Goal: Task Accomplishment & Management: Use online tool/utility

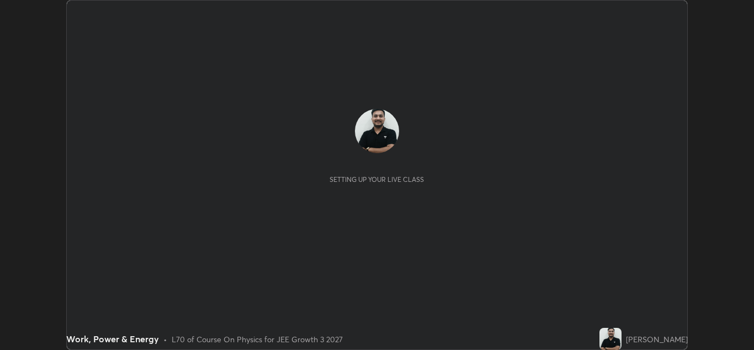
scroll to position [350, 754]
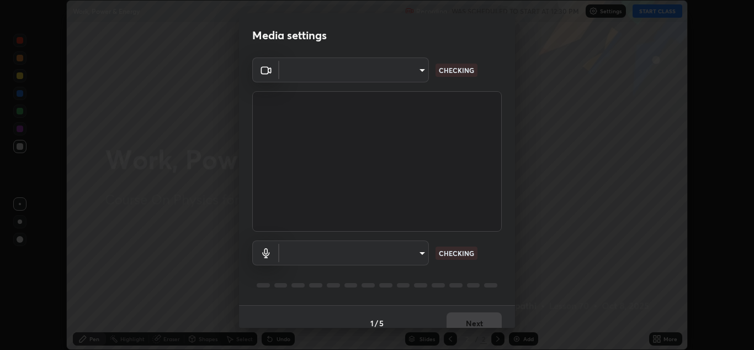
type input "6027955a0ce911b3d0b0459fb5ea5fed3c4248919f82ba55f9ae9152e82cb4b2"
type input "default"
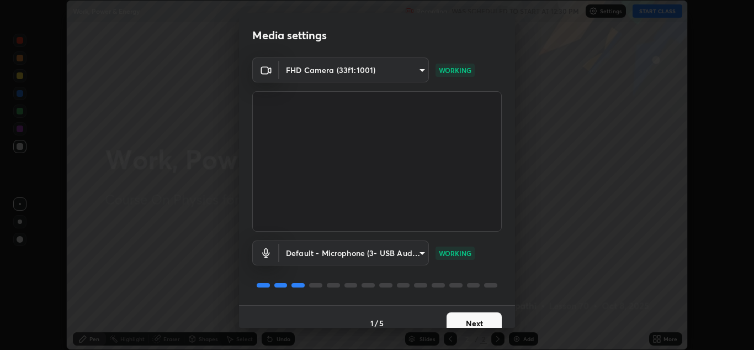
scroll to position [13, 0]
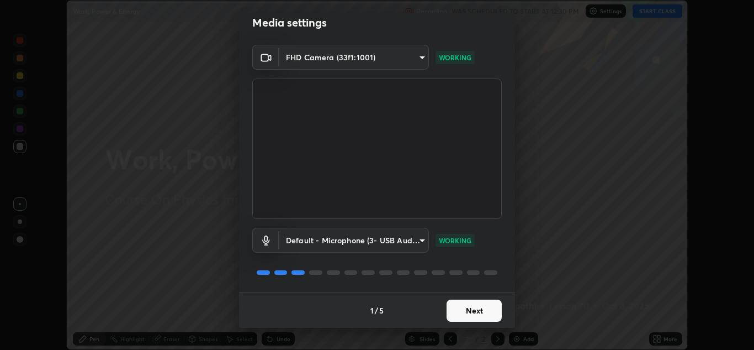
click at [468, 301] on button "Next" at bounding box center [474, 310] width 55 height 22
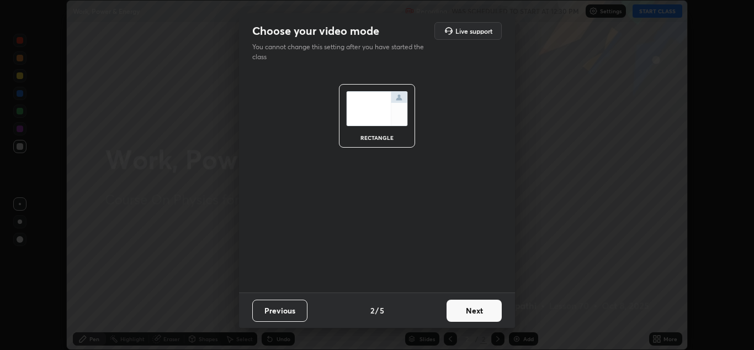
scroll to position [0, 0]
click at [470, 311] on button "Next" at bounding box center [474, 310] width 55 height 22
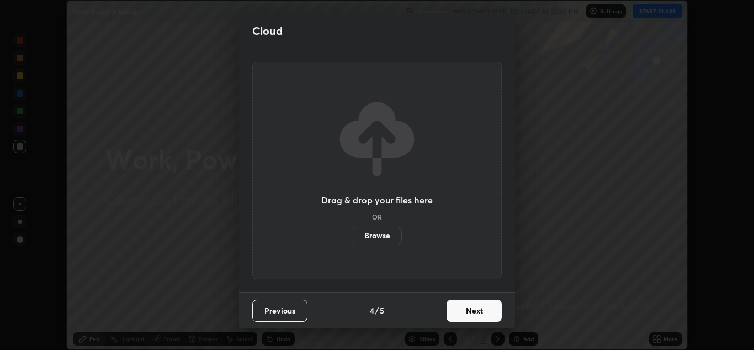
click at [470, 311] on button "Next" at bounding box center [474, 310] width 55 height 22
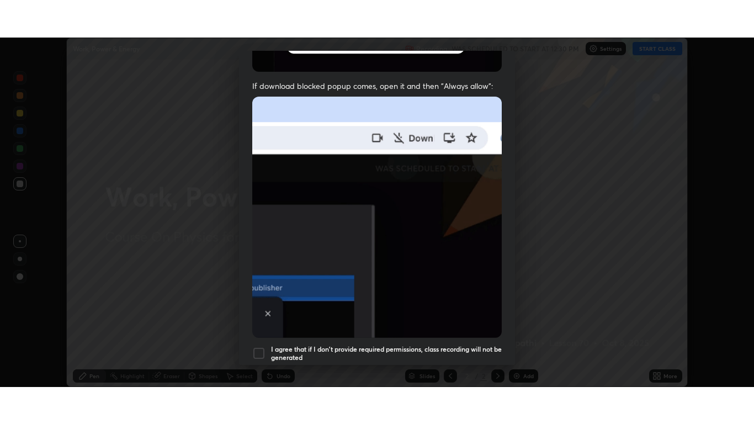
scroll to position [239, 0]
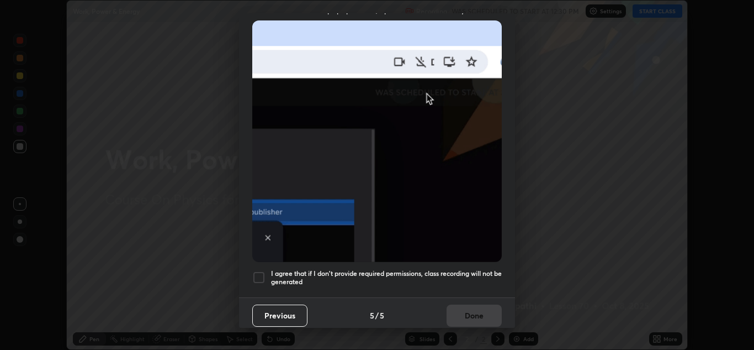
click at [261, 275] on div at bounding box center [258, 277] width 13 height 13
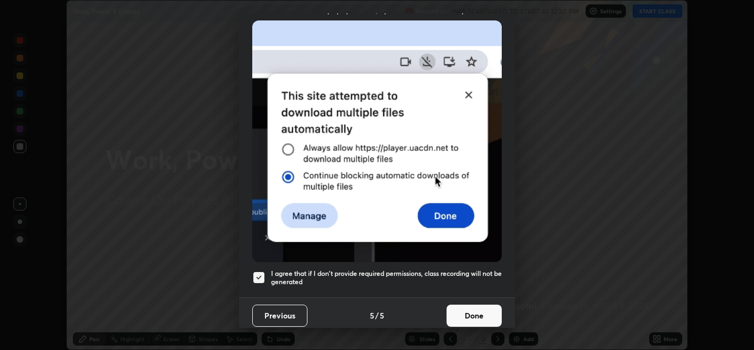
click at [464, 312] on button "Done" at bounding box center [474, 315] width 55 height 22
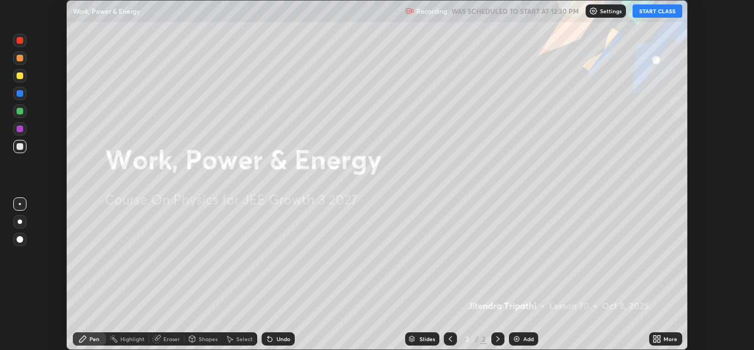
click at [657, 9] on button "START CLASS" at bounding box center [658, 10] width 50 height 13
click at [658, 335] on icon at bounding box center [657, 338] width 9 height 9
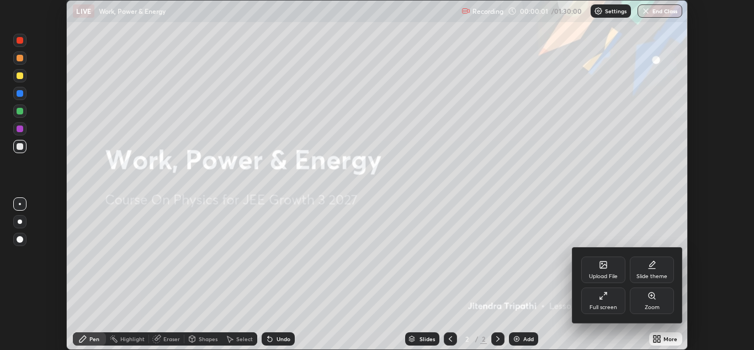
click at [610, 304] on div "Full screen" at bounding box center [604, 307] width 28 height 6
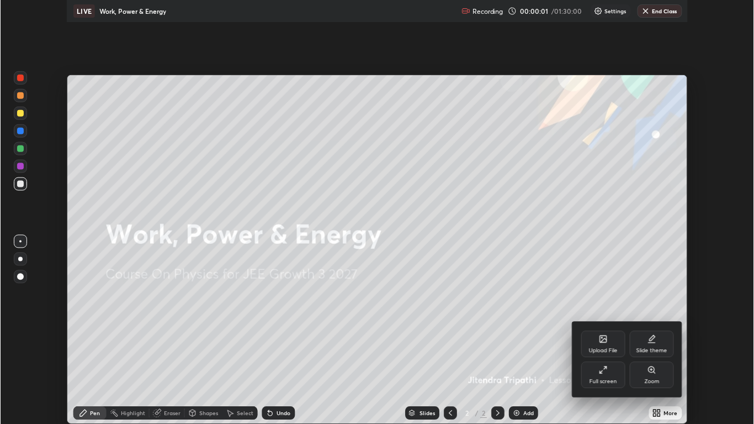
scroll to position [424, 754]
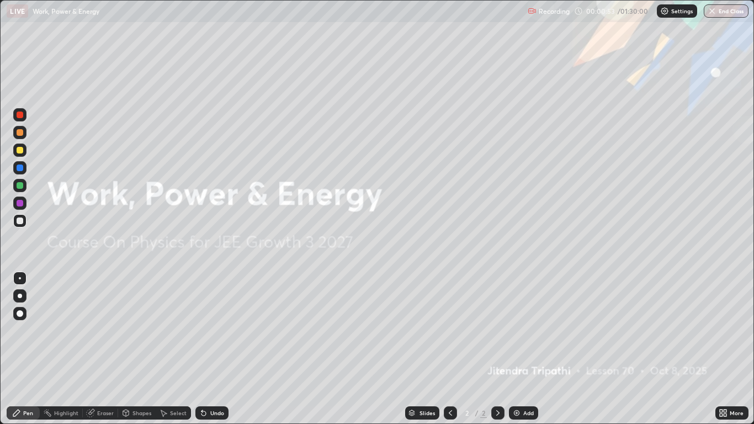
click at [525, 349] on div "Add" at bounding box center [529, 413] width 10 height 6
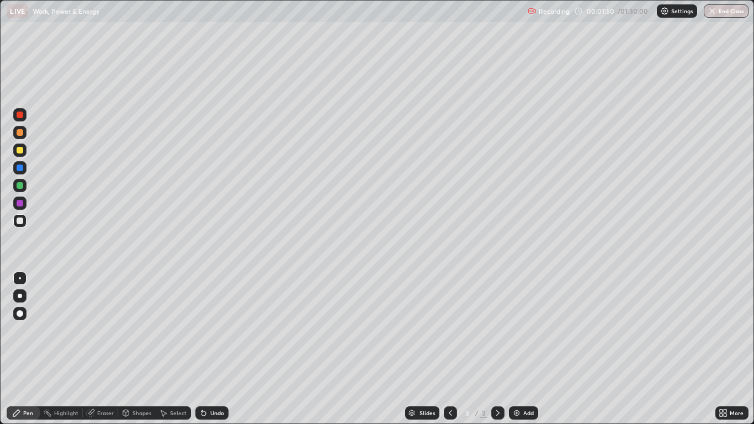
click at [101, 349] on div "Eraser" at bounding box center [105, 413] width 17 height 6
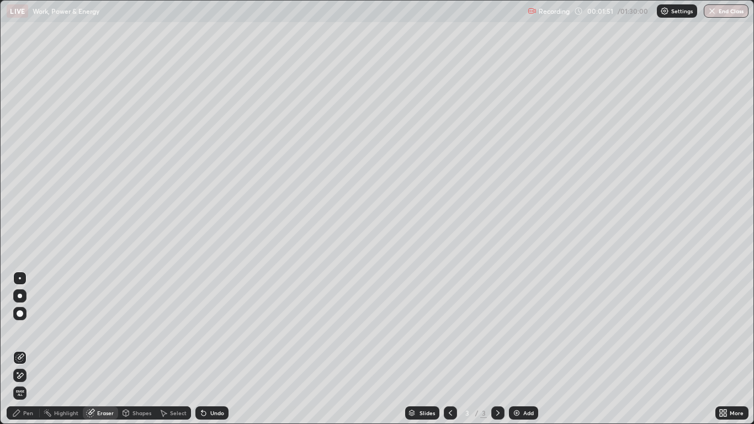
click at [20, 349] on span "Erase all" at bounding box center [20, 393] width 12 height 7
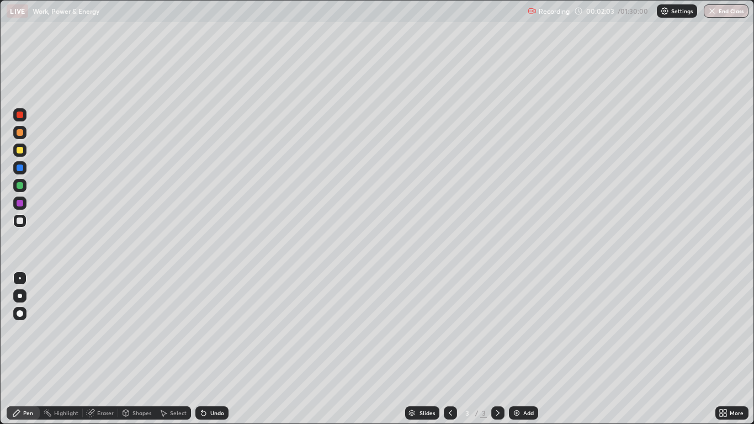
click at [19, 138] on div at bounding box center [19, 132] width 13 height 13
click at [219, 349] on div "Undo" at bounding box center [217, 413] width 14 height 6
click at [221, 349] on div "Undo" at bounding box center [211, 412] width 33 height 13
click at [19, 167] on div at bounding box center [20, 168] width 7 height 7
click at [22, 185] on div at bounding box center [20, 185] width 7 height 7
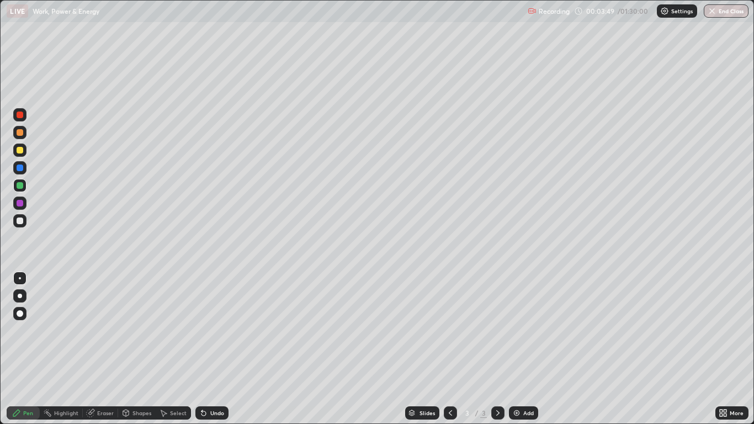
click at [22, 151] on div at bounding box center [20, 150] width 7 height 7
click at [18, 168] on div at bounding box center [20, 168] width 7 height 7
click at [24, 204] on div at bounding box center [19, 203] width 13 height 13
click at [722, 349] on icon at bounding box center [721, 411] width 3 height 3
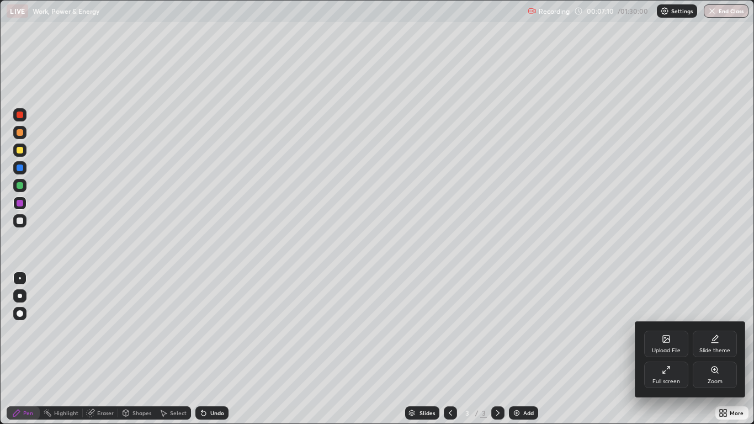
click at [664, 345] on div "Upload File" at bounding box center [666, 344] width 44 height 27
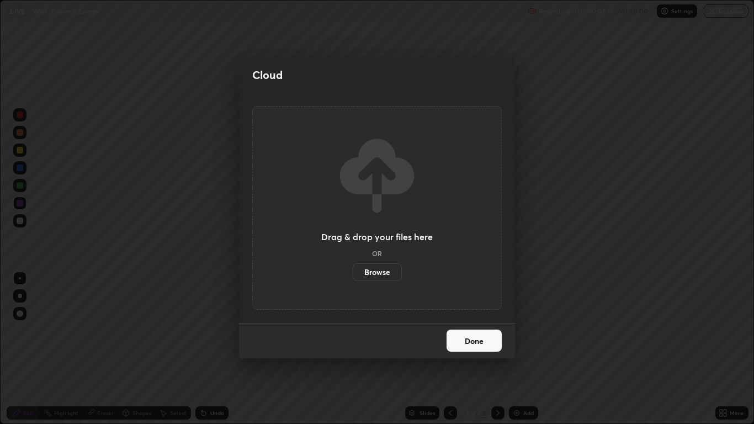
click at [375, 275] on label "Browse" at bounding box center [377, 272] width 49 height 18
click at [353, 275] on input "Browse" at bounding box center [353, 272] width 0 height 18
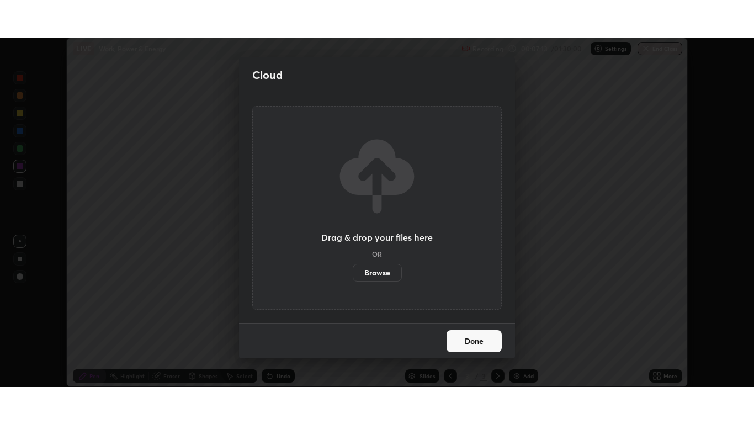
scroll to position [54873, 54468]
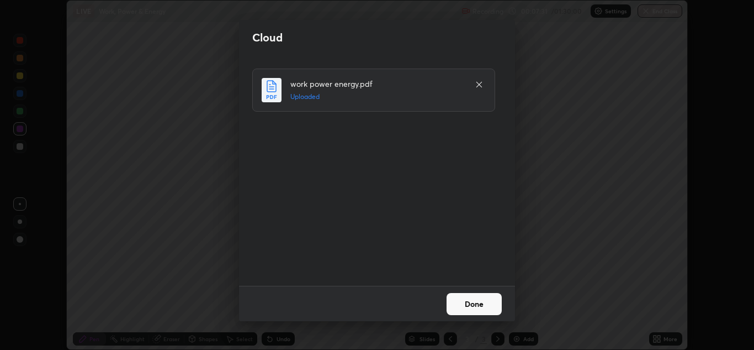
click at [473, 302] on button "Done" at bounding box center [474, 304] width 55 height 22
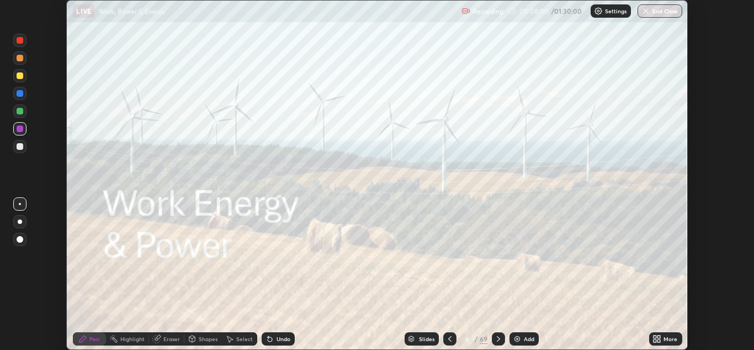
click at [659, 336] on icon at bounding box center [659, 336] width 3 height 3
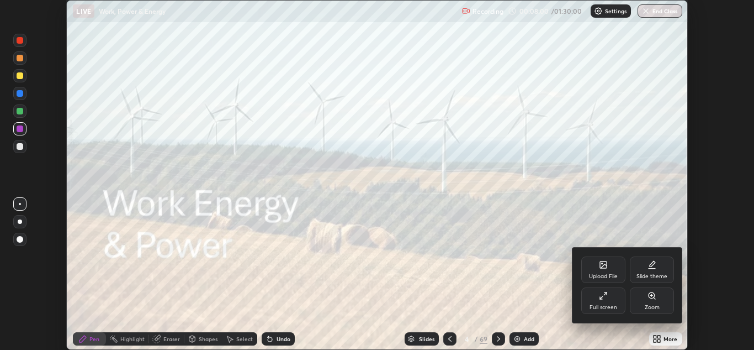
click at [604, 303] on div "Full screen" at bounding box center [603, 300] width 44 height 27
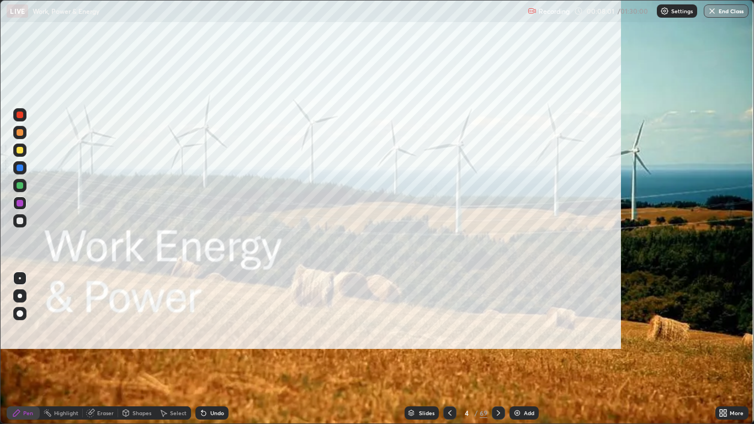
scroll to position [424, 754]
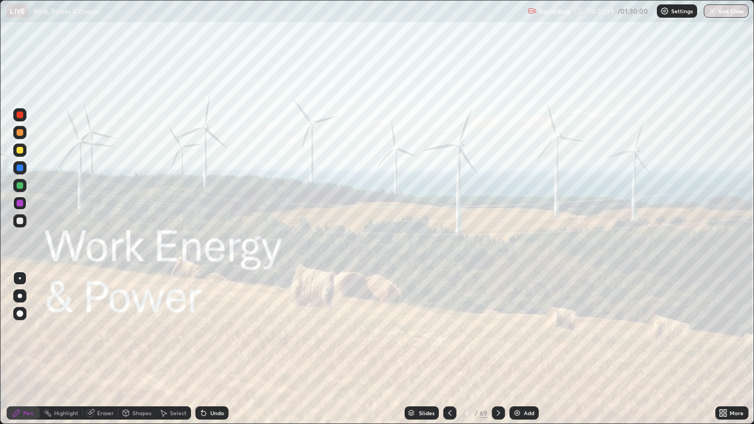
click at [416, 349] on div "Slides" at bounding box center [422, 412] width 34 height 13
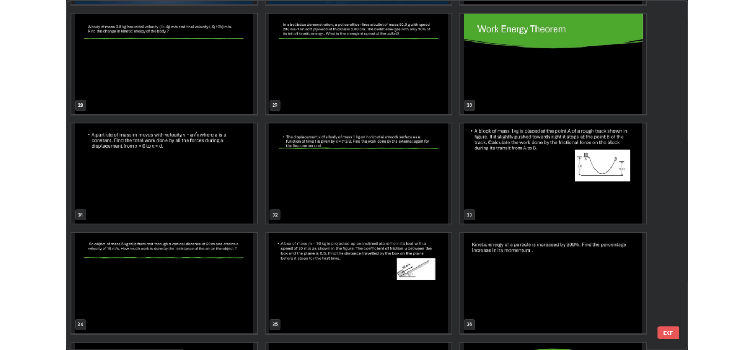
scroll to position [1189, 0]
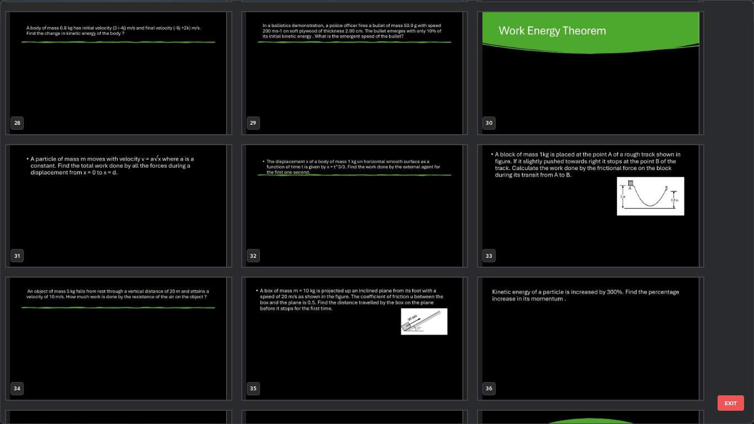
click at [188, 218] on img "grid" at bounding box center [118, 206] width 225 height 122
click at [189, 222] on img "grid" at bounding box center [118, 206] width 225 height 122
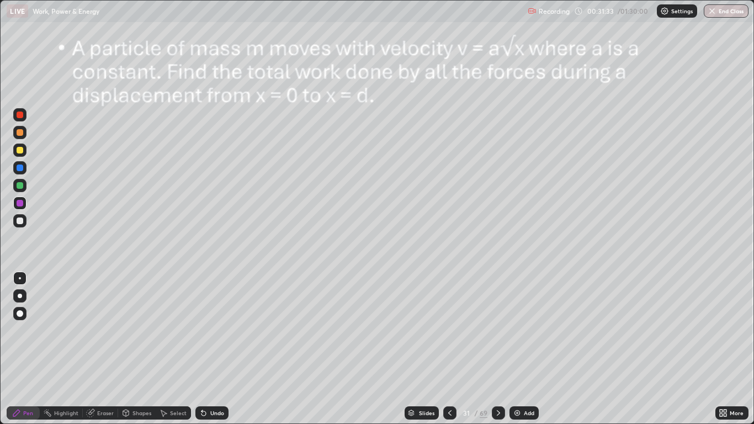
click at [22, 152] on div at bounding box center [20, 150] width 7 height 7
click at [15, 186] on div at bounding box center [19, 185] width 13 height 13
click at [499, 349] on icon at bounding box center [498, 413] width 3 height 6
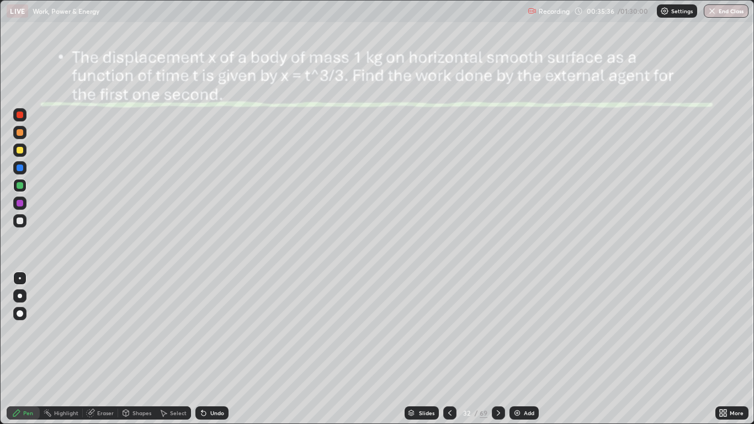
click at [726, 349] on icon at bounding box center [725, 411] width 3 height 3
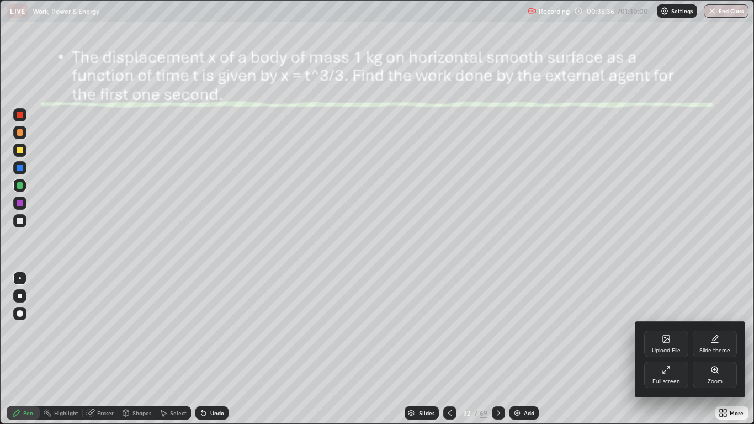
click at [660, 349] on div "Full screen" at bounding box center [666, 375] width 44 height 27
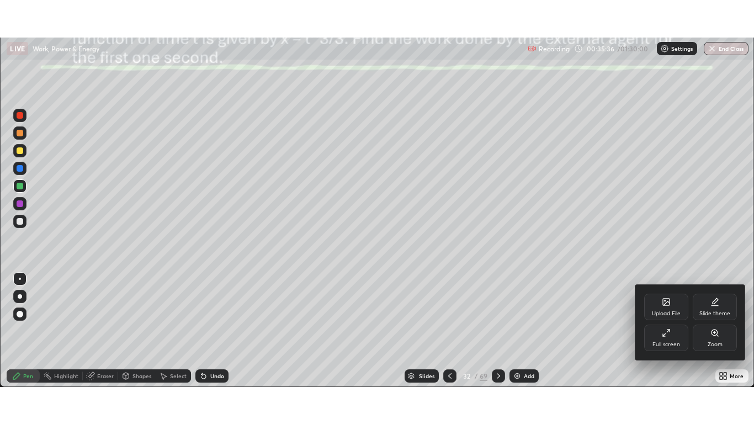
scroll to position [54873, 54468]
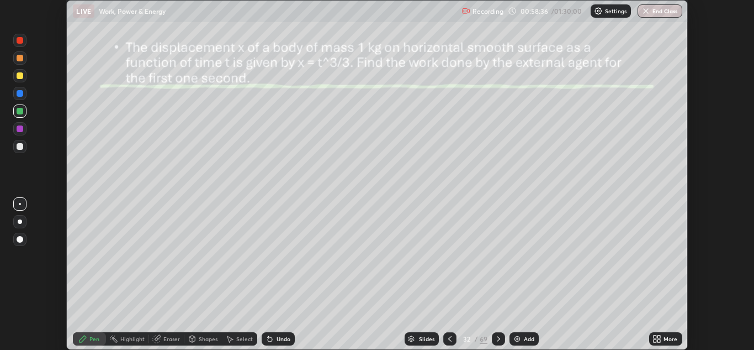
click at [654, 335] on icon at bounding box center [655, 336] width 3 height 3
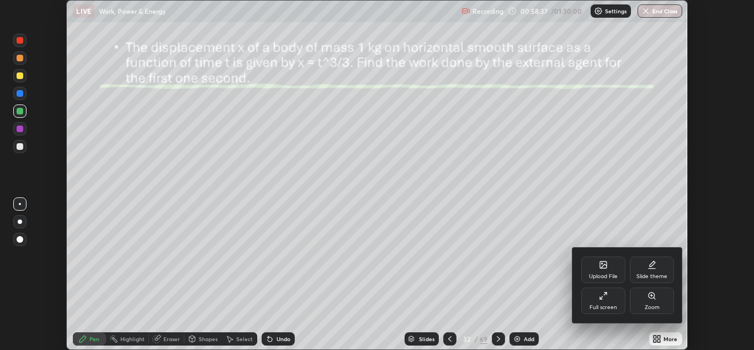
click at [596, 299] on div "Full screen" at bounding box center [603, 300] width 44 height 27
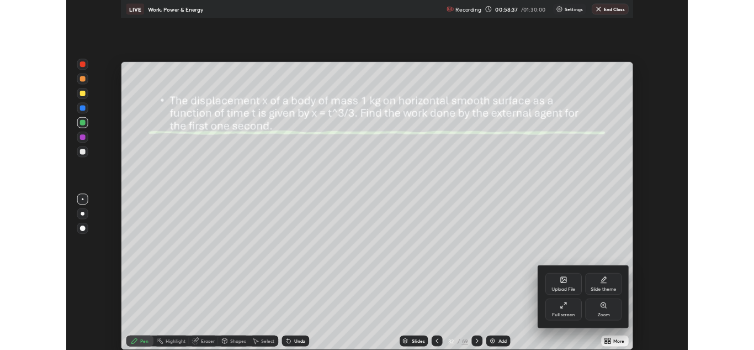
scroll to position [424, 754]
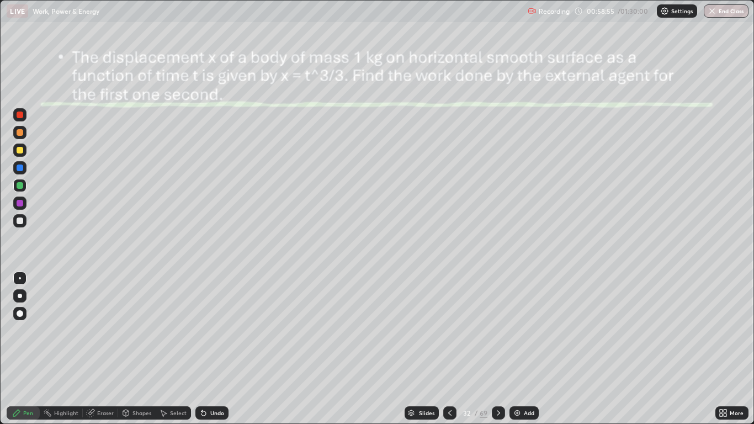
click at [24, 151] on div at bounding box center [19, 150] width 13 height 13
click at [23, 152] on div at bounding box center [20, 150] width 7 height 7
click at [498, 349] on icon at bounding box center [498, 413] width 9 height 9
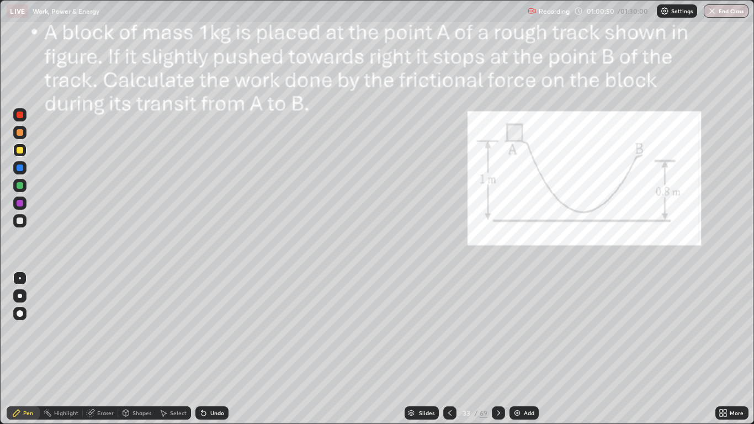
click at [498, 349] on icon at bounding box center [498, 413] width 9 height 9
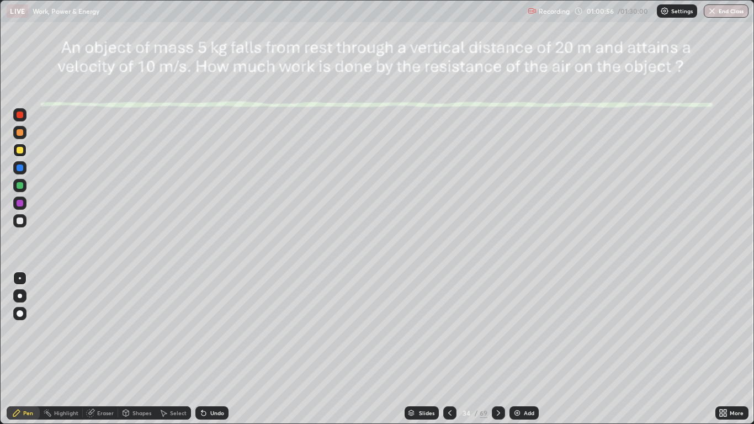
click at [448, 349] on icon at bounding box center [449, 413] width 3 height 6
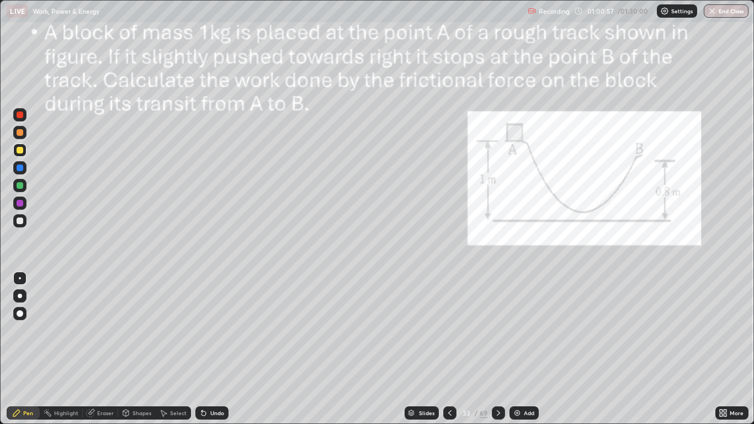
click at [445, 349] on div at bounding box center [449, 412] width 13 height 13
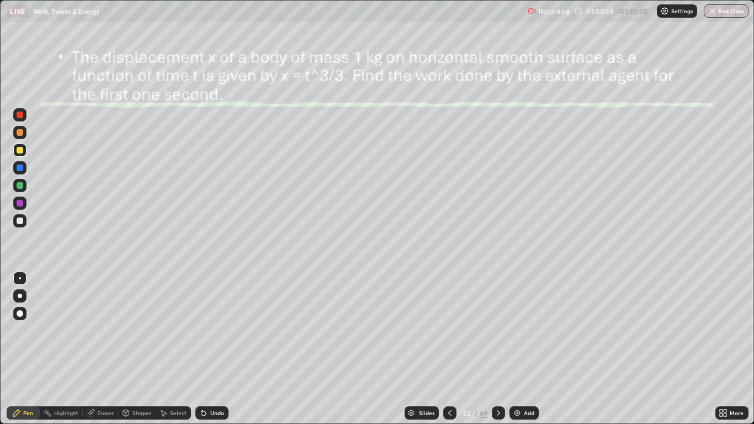
click at [528, 349] on div "Add" at bounding box center [529, 413] width 10 height 6
click at [23, 219] on div at bounding box center [20, 221] width 7 height 7
click at [17, 150] on div at bounding box center [20, 150] width 7 height 7
click at [20, 151] on div at bounding box center [20, 150] width 7 height 7
click at [20, 202] on div at bounding box center [20, 203] width 7 height 7
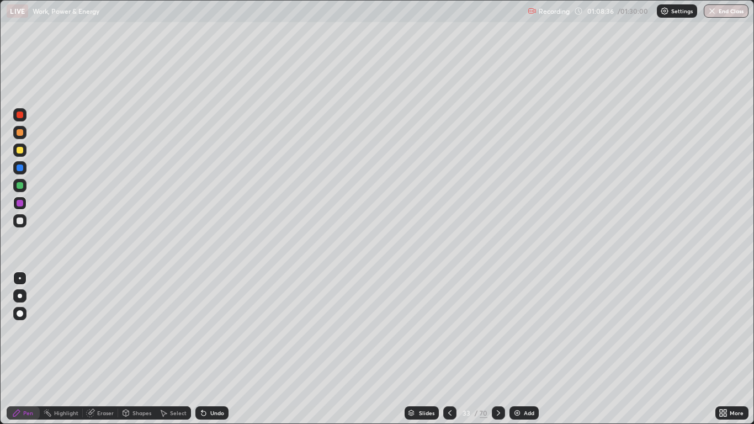
click at [18, 191] on div at bounding box center [19, 185] width 13 height 13
click at [520, 349] on img at bounding box center [517, 413] width 9 height 9
click at [20, 221] on div at bounding box center [20, 221] width 7 height 7
click at [20, 151] on div at bounding box center [20, 150] width 7 height 7
click at [25, 151] on div at bounding box center [19, 150] width 13 height 13
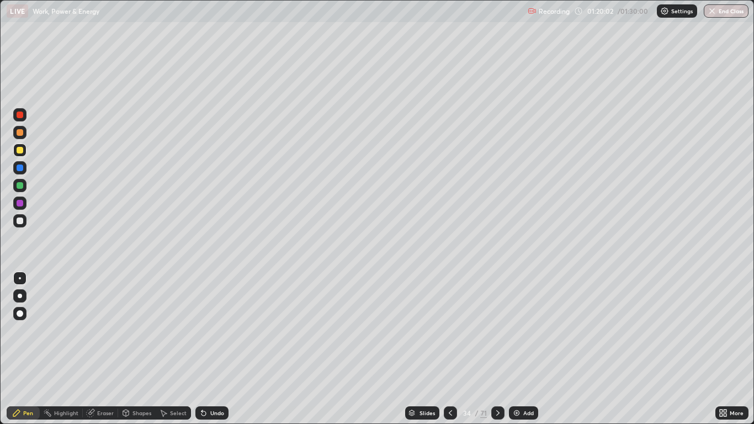
click at [20, 133] on div at bounding box center [20, 132] width 7 height 7
click at [24, 113] on div at bounding box center [19, 114] width 13 height 13
click at [23, 171] on div at bounding box center [19, 167] width 13 height 13
click at [215, 349] on div "Undo" at bounding box center [217, 413] width 14 height 6
click at [209, 349] on div "Undo" at bounding box center [211, 412] width 33 height 13
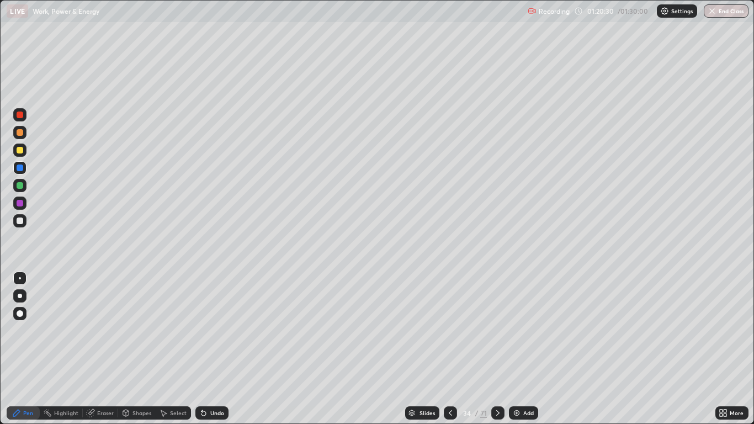
click at [22, 205] on div at bounding box center [20, 203] width 7 height 7
click at [25, 152] on div at bounding box center [19, 150] width 13 height 13
click at [22, 209] on div at bounding box center [19, 203] width 13 height 13
click at [22, 172] on div at bounding box center [19, 167] width 13 height 13
click at [25, 118] on div at bounding box center [19, 114] width 13 height 13
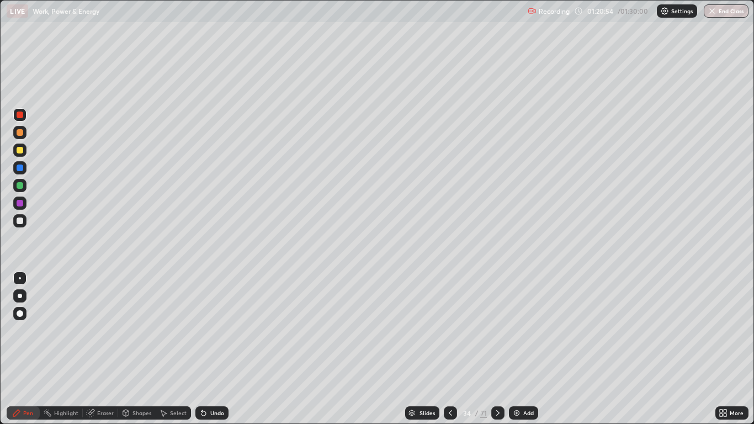
click at [22, 224] on div at bounding box center [20, 221] width 7 height 7
click at [219, 349] on div "Undo" at bounding box center [217, 413] width 14 height 6
click at [223, 349] on div "Undo" at bounding box center [217, 413] width 14 height 6
click at [726, 15] on button "End Class" at bounding box center [726, 10] width 45 height 13
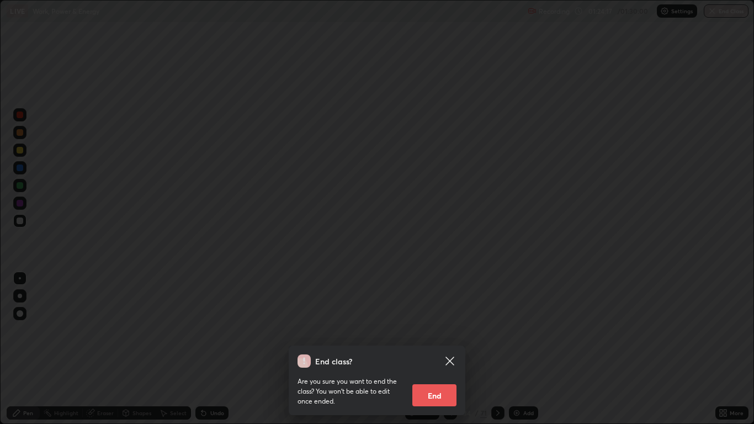
click at [447, 349] on button "End" at bounding box center [435, 395] width 44 height 22
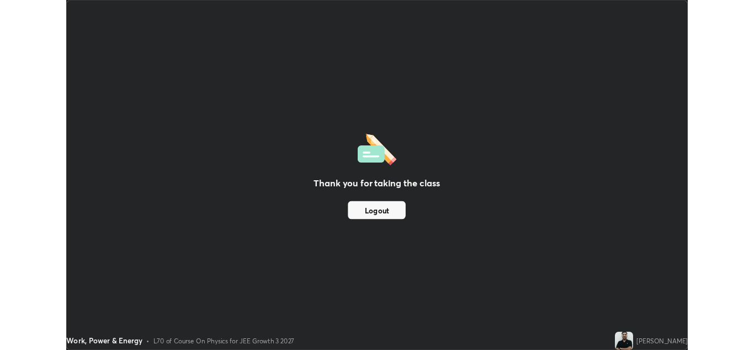
scroll to position [54873, 54468]
